Goal: Task Accomplishment & Management: Use online tool/utility

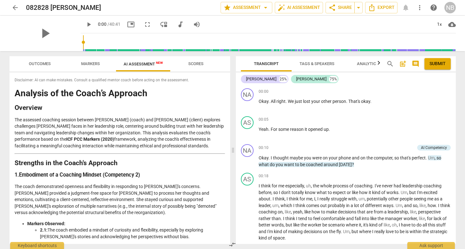
click at [17, 7] on span "arrow_back" at bounding box center [15, 8] width 8 height 8
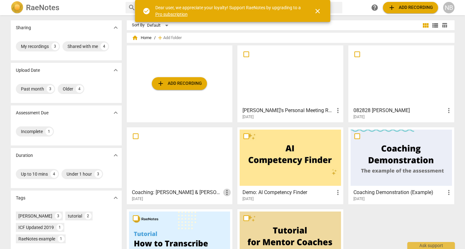
click at [226, 192] on span "more_vert" at bounding box center [227, 192] width 8 height 8
click at [232, 206] on li "Delete" at bounding box center [234, 207] width 24 height 15
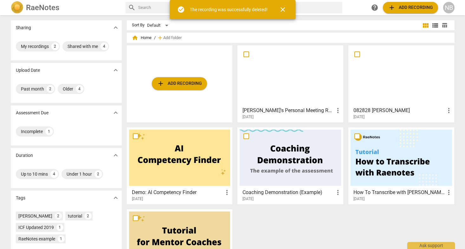
click at [283, 10] on span "close" at bounding box center [283, 10] width 8 height 8
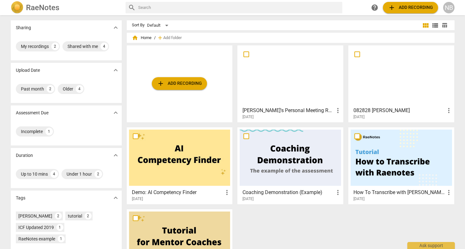
click at [191, 83] on span "add Add recording" at bounding box center [179, 84] width 45 height 8
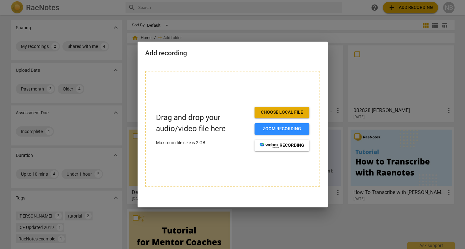
click at [272, 114] on span "Choose local file" at bounding box center [282, 112] width 45 height 6
click at [230, 21] on div at bounding box center [232, 124] width 465 height 249
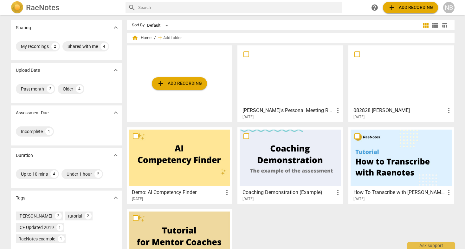
click at [336, 111] on span "more_vert" at bounding box center [338, 111] width 8 height 8
click at [265, 101] on div at bounding box center [232, 124] width 465 height 249
click at [259, 88] on div at bounding box center [290, 76] width 101 height 56
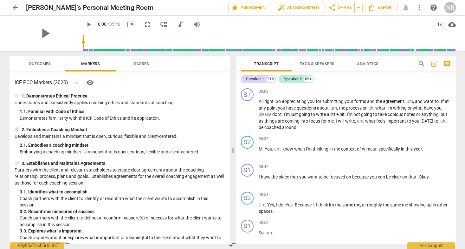
click at [293, 6] on span "auto_fix_high AI Assessment" at bounding box center [299, 8] width 42 height 8
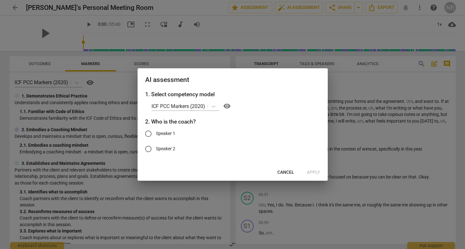
click at [147, 132] on input "Speaker 1" at bounding box center [148, 133] width 15 height 15
radio input "true"
click at [282, 168] on button "Cancel" at bounding box center [285, 171] width 27 height 11
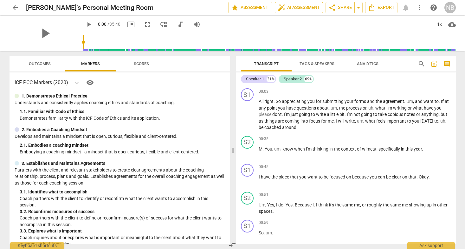
click at [288, 7] on span "auto_fix_high AI Assessment" at bounding box center [299, 8] width 42 height 8
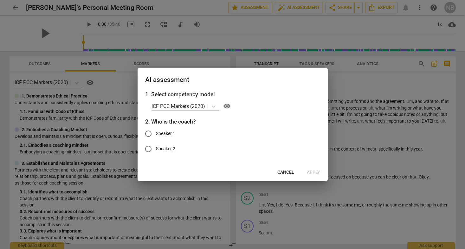
click at [152, 134] on input "Speaker 1" at bounding box center [148, 133] width 15 height 15
radio input "true"
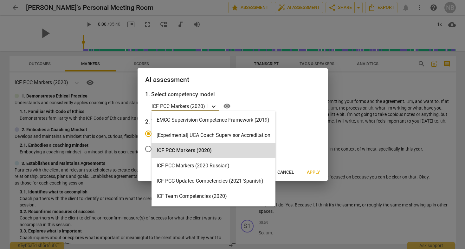
click at [216, 108] on icon at bounding box center [214, 106] width 6 height 6
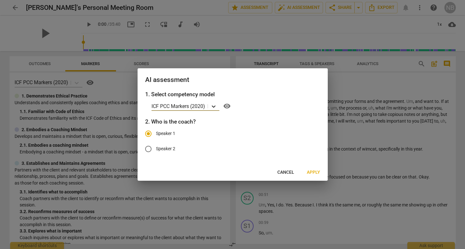
click at [216, 108] on icon at bounding box center [214, 106] width 6 height 6
click at [309, 171] on span "Apply" at bounding box center [313, 172] width 13 height 6
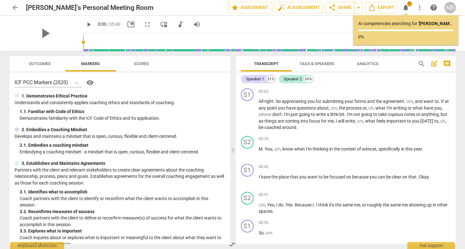
click at [15, 5] on span "arrow_back" at bounding box center [15, 8] width 8 height 8
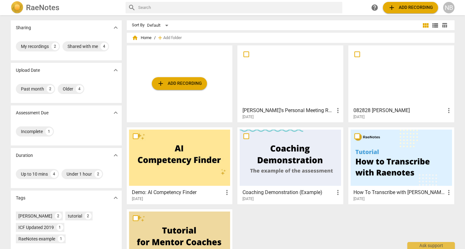
click at [340, 108] on span "more_vert" at bounding box center [338, 111] width 8 height 8
click at [294, 116] on div at bounding box center [232, 124] width 465 height 249
click at [292, 94] on div at bounding box center [290, 76] width 101 height 56
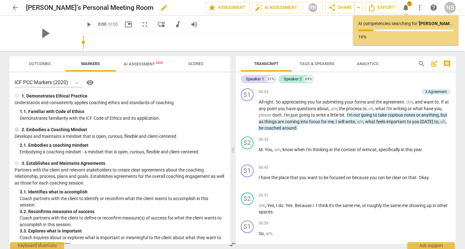
click at [76, 8] on h2 "[PERSON_NAME]'s Personal Meeting Room" at bounding box center [89, 8] width 127 height 8
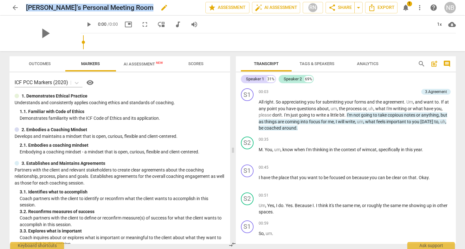
click at [76, 8] on h2 "[PERSON_NAME]'s Personal Meeting Room" at bounding box center [89, 8] width 127 height 8
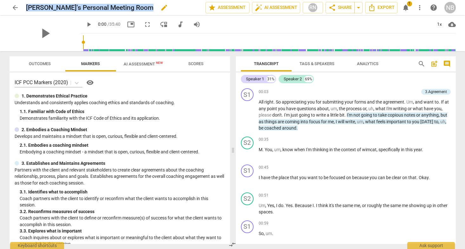
click at [160, 8] on span "edit" at bounding box center [164, 8] width 8 height 8
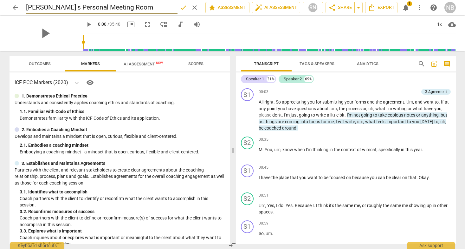
click at [104, 8] on input "[PERSON_NAME]'s Personal Meeting Room" at bounding box center [102, 8] width 152 height 12
type input "082125 [PERSON_NAME]"
click at [14, 8] on span "arrow_back" at bounding box center [15, 8] width 8 height 8
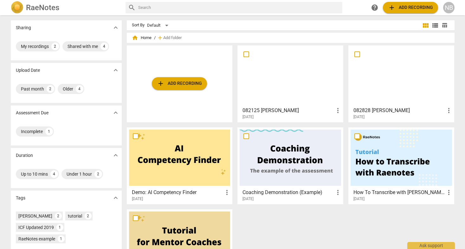
click at [245, 53] on input "checkbox" at bounding box center [246, 54] width 13 height 8
checkbox input "false"
click at [245, 54] on input "checkbox" at bounding box center [246, 54] width 13 height 8
click at [258, 88] on div at bounding box center [290, 76] width 101 height 56
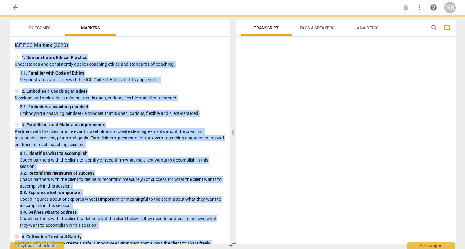
click at [258, 88] on div at bounding box center [346, 141] width 220 height 205
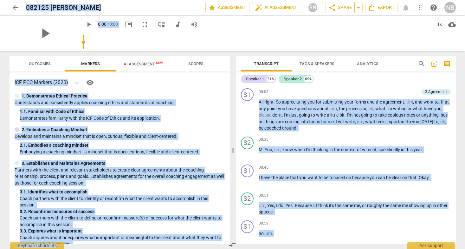
click at [146, 65] on span "AI Assessment New" at bounding box center [143, 64] width 39 height 5
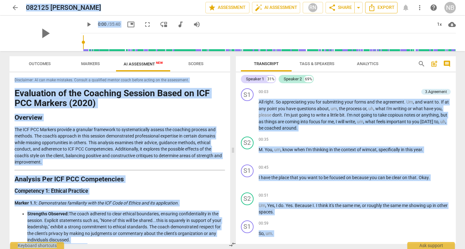
click at [375, 10] on icon "Export" at bounding box center [372, 8] width 8 height 8
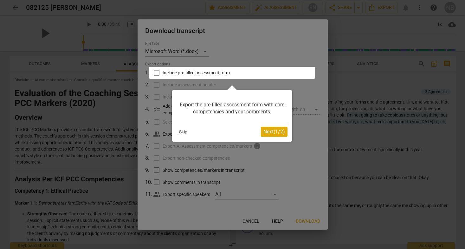
click at [204, 48] on div at bounding box center [232, 124] width 465 height 249
click at [202, 49] on div at bounding box center [232, 124] width 465 height 249
click at [271, 134] on span "Next ( 1 / 2 )" at bounding box center [275, 131] width 22 height 6
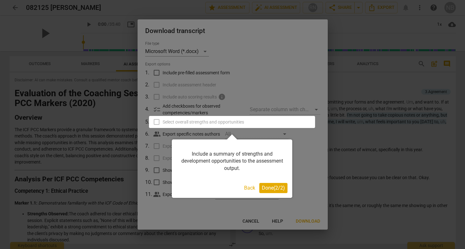
click at [268, 188] on span "Done ( 2 / 2 )" at bounding box center [273, 188] width 23 height 6
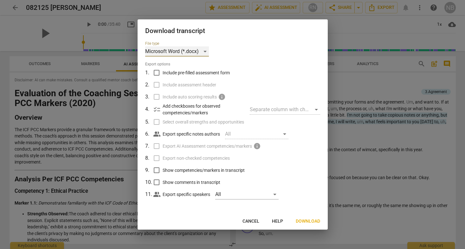
click at [200, 51] on div "Microsoft Word (*.docx)" at bounding box center [177, 51] width 64 height 10
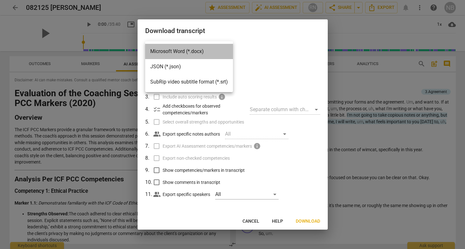
click at [200, 49] on li "Microsoft Word (*.docx)" at bounding box center [189, 51] width 88 height 15
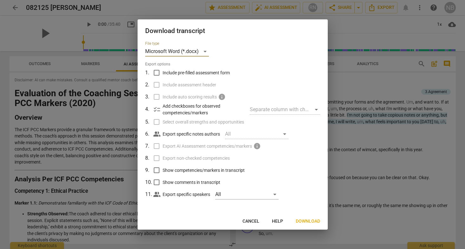
click at [251, 218] on span "Cancel" at bounding box center [251, 221] width 17 height 6
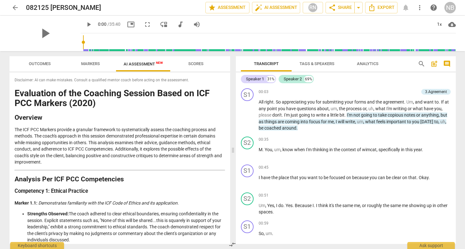
click at [12, 100] on div "Disclaimer: AI can make mistakes. Consult a qualified mentor coach before actin…" at bounding box center [120, 157] width 221 height 171
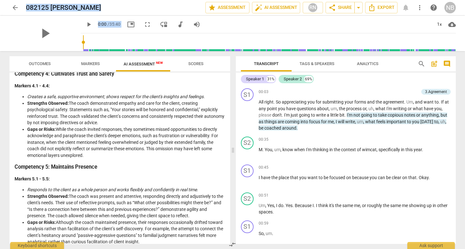
scroll to position [874, 0]
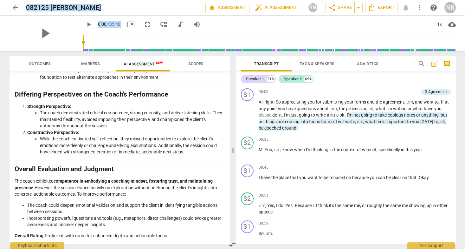
drag, startPoint x: 15, startPoint y: 80, endPoint x: 177, endPoint y: 265, distance: 245.6
click at [177, 0] on html "arrow_back 082125 [PERSON_NAME] edit star Assessment auto_fix_high AI Assessmen…" at bounding box center [232, 0] width 465 height 0
click at [172, 236] on p "Overall Rating: Proficient, with room for enhanced depth and actionable focus." at bounding box center [120, 235] width 211 height 7
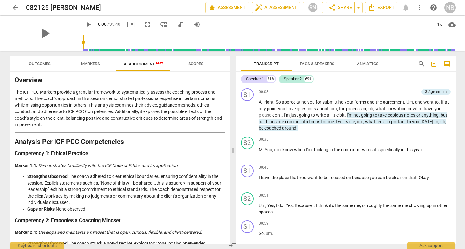
scroll to position [0, 0]
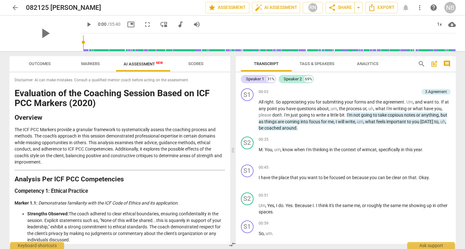
drag, startPoint x: 174, startPoint y: 237, endPoint x: 49, endPoint y: 77, distance: 203.1
click at [49, 77] on div "Disclaimer: AI can make mistakes. Consult a qualified mentor coach before actin…" at bounding box center [120, 157] width 221 height 171
copy div "Disclaimer: AI can make mistakes. Consult a qualified mentor coach before actin…"
click at [15, 7] on span "arrow_back" at bounding box center [15, 8] width 8 height 8
